Goal: Find specific page/section: Find specific page/section

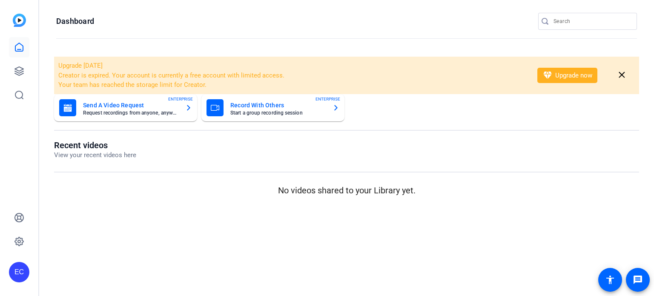
click at [567, 26] on div at bounding box center [591, 21] width 77 height 17
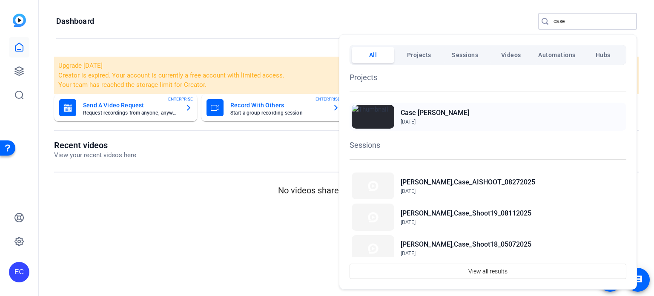
type input "case"
click at [442, 109] on div "Case [PERSON_NAME] [DATE]" at bounding box center [487, 117] width 277 height 28
